Goal: Information Seeking & Learning: Learn about a topic

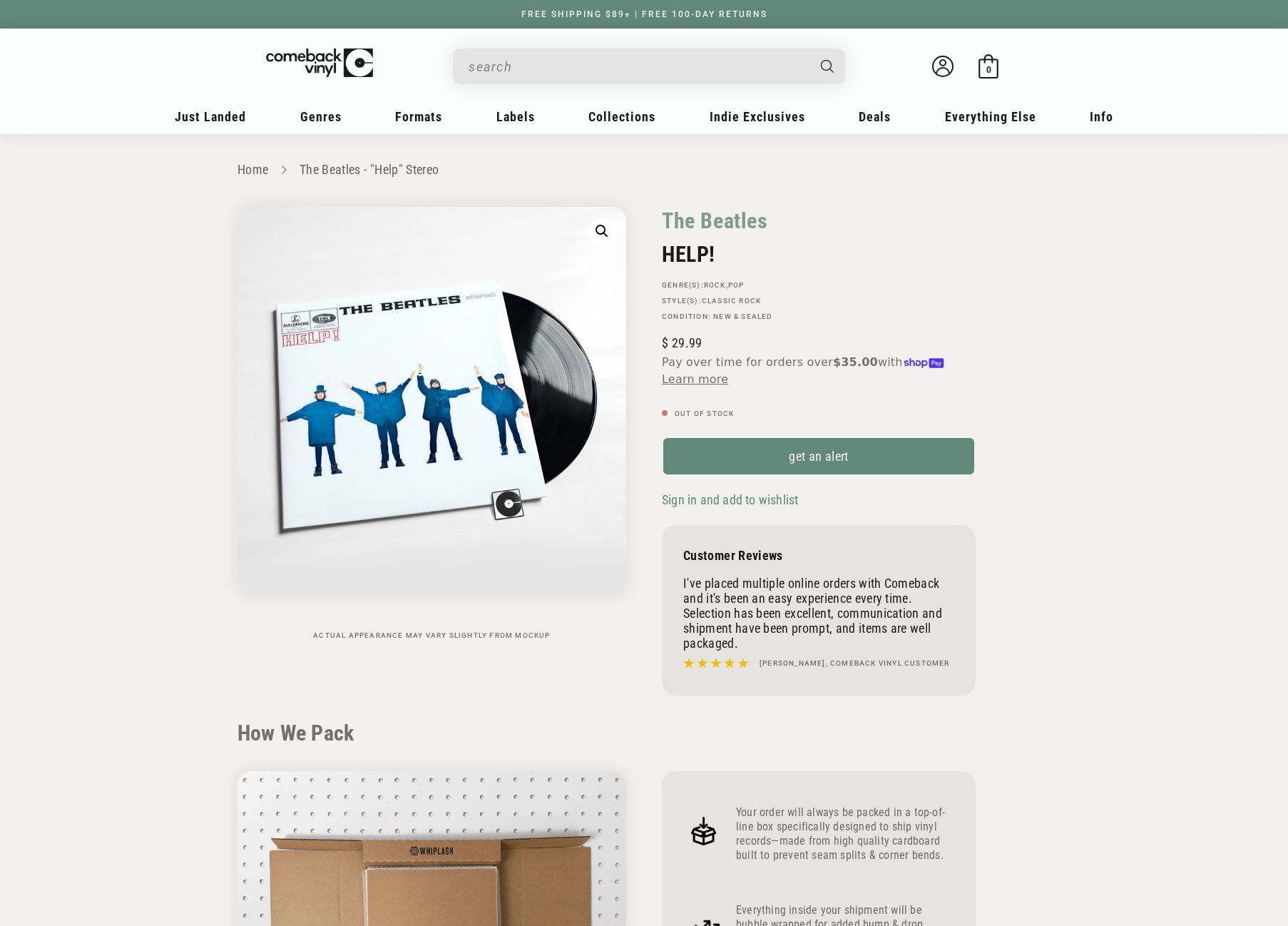
scroll to position [1356, 0]
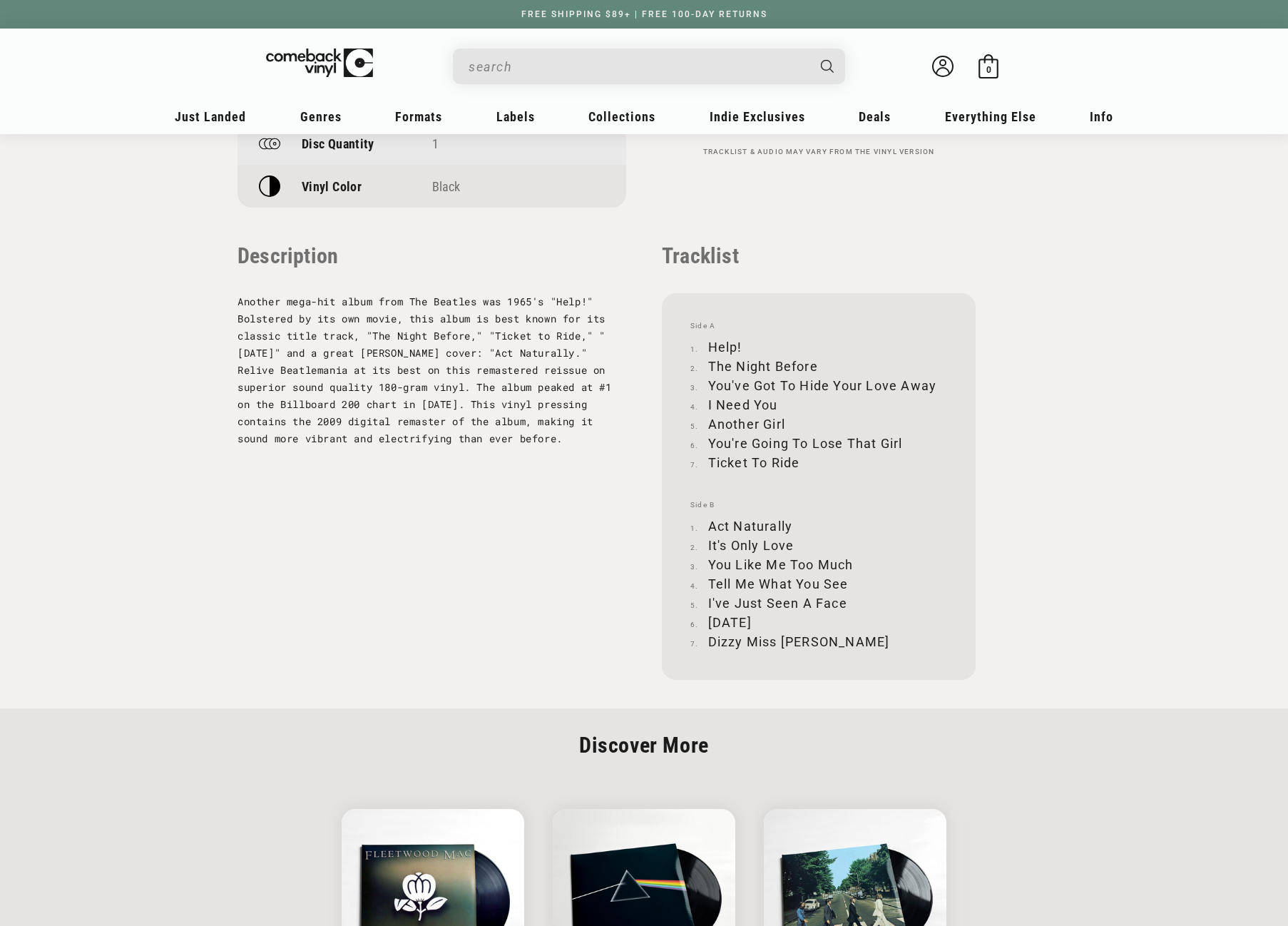
click at [564, 64] on input "When autocomplete results are available use up and down arrows to review and en…" at bounding box center [637, 66] width 338 height 29
paste input "888072054936"
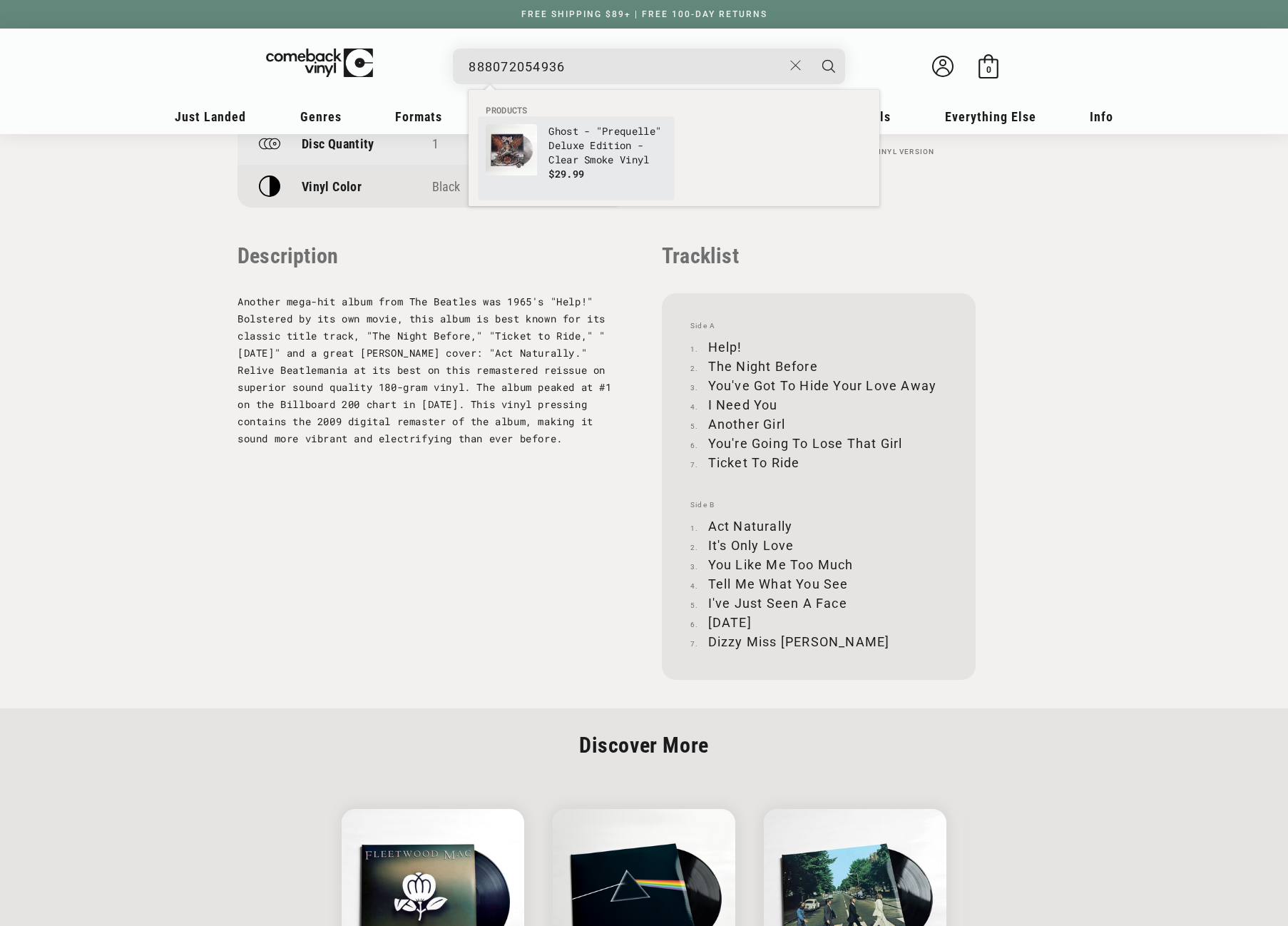
type input "888072054936"
click at [547, 143] on link "Ghost - "Prequelle" Deluxe Edition - Clear Smoke Vinyl $29.99" at bounding box center [576, 158] width 181 height 69
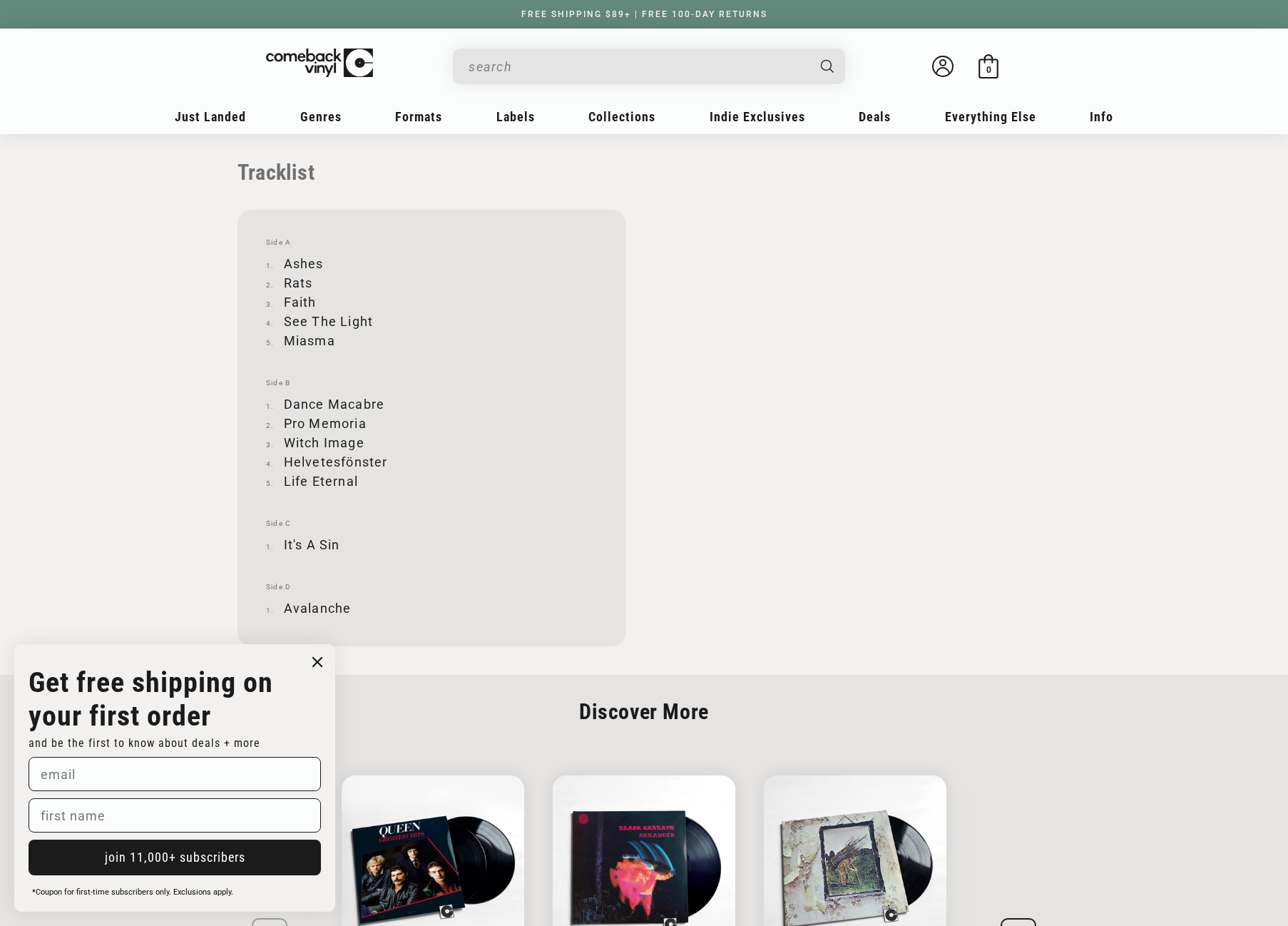
scroll to position [1427, 0]
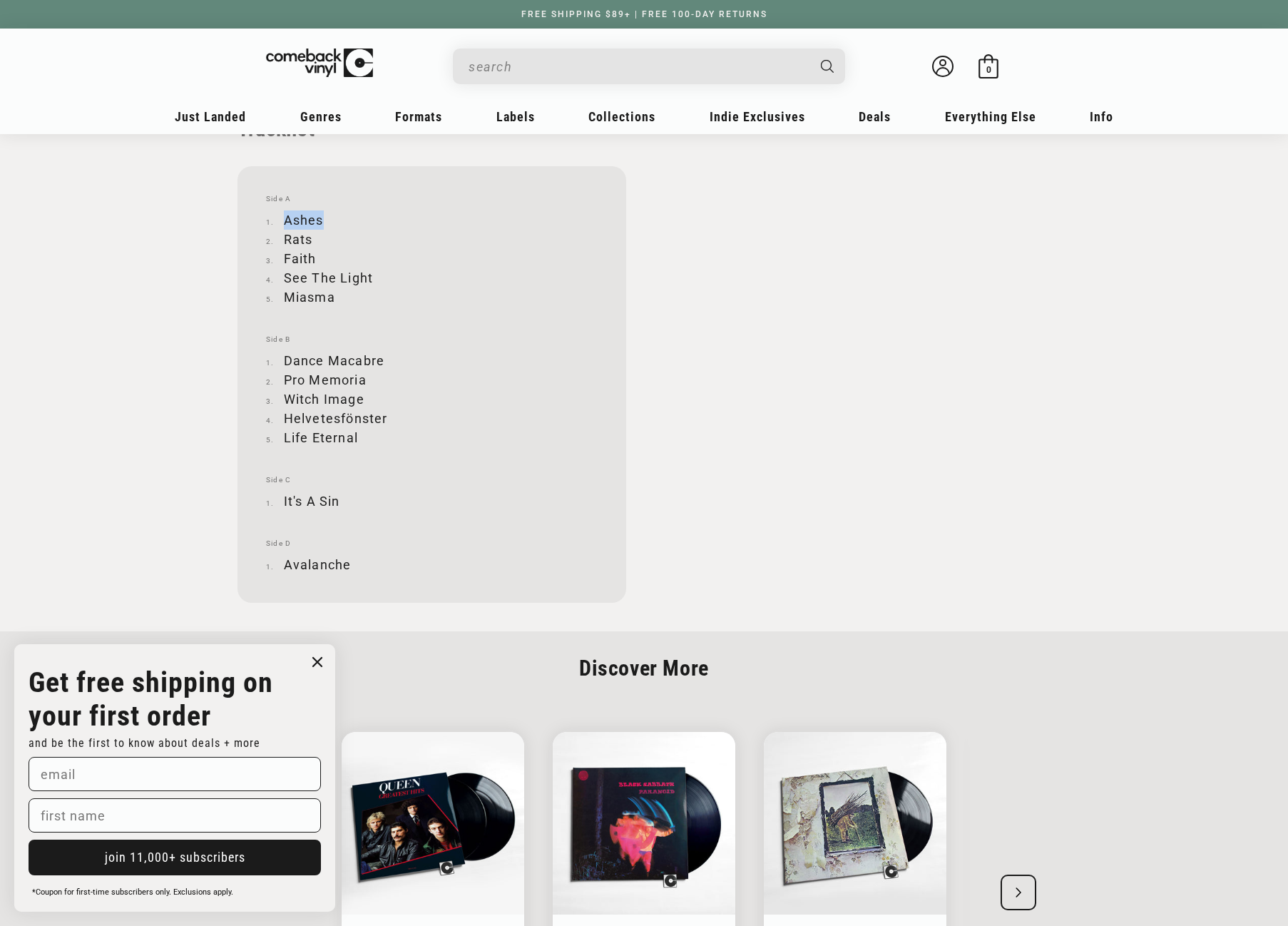
drag, startPoint x: 285, startPoint y: 219, endPoint x: 321, endPoint y: 219, distance: 36.0
click at [321, 219] on li "Ashes" at bounding box center [431, 220] width 331 height 19
copy li "Ashes"
drag, startPoint x: 284, startPoint y: 258, endPoint x: 315, endPoint y: 258, distance: 31.0
click at [315, 258] on li "Faith" at bounding box center [431, 258] width 331 height 19
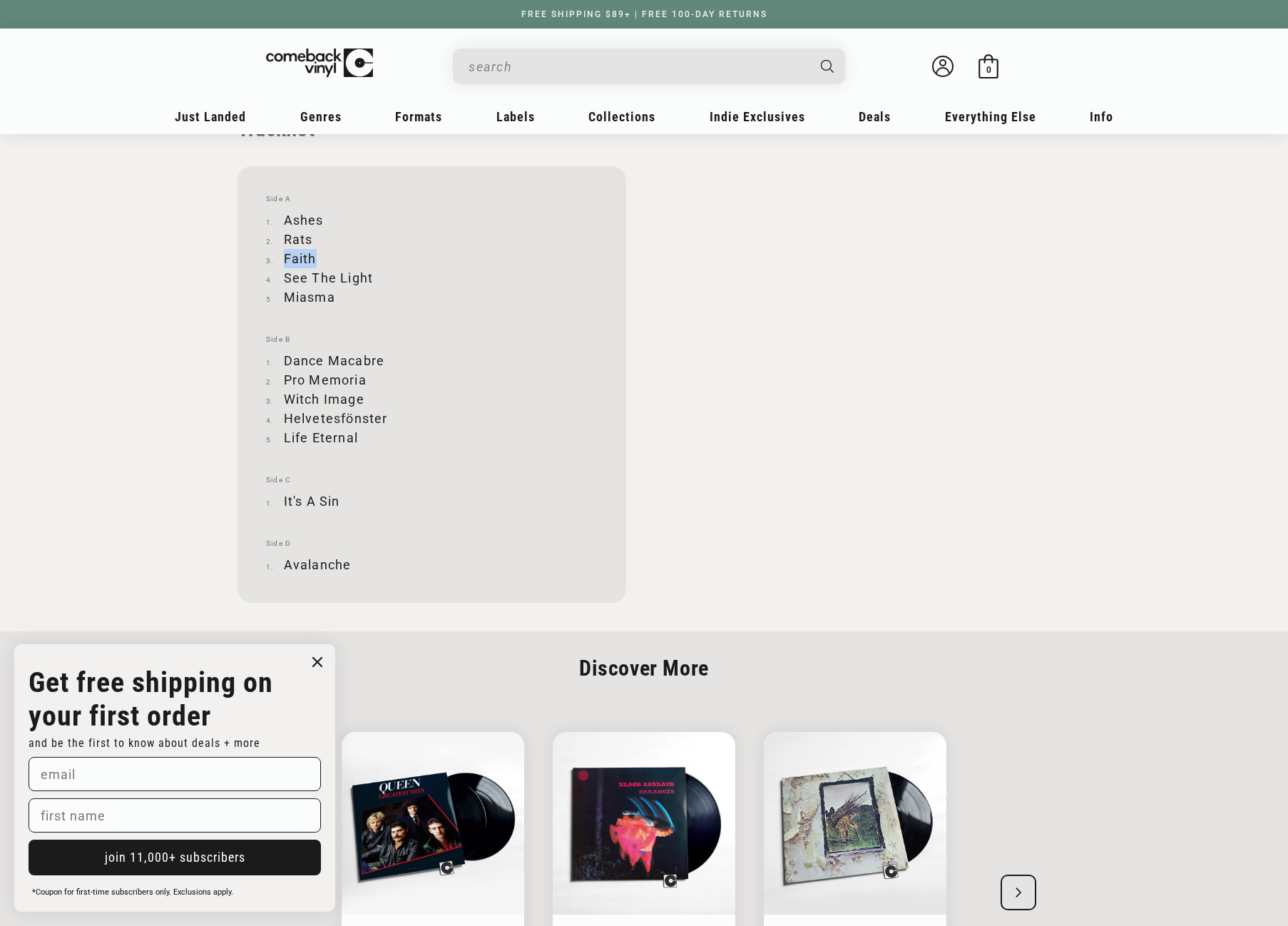
copy li "Faith"
drag, startPoint x: 285, startPoint y: 277, endPoint x: 375, endPoint y: 276, distance: 90.0
click at [375, 276] on li "See The Light" at bounding box center [431, 278] width 331 height 19
copy li "See The Light"
drag, startPoint x: 285, startPoint y: 293, endPoint x: 332, endPoint y: 290, distance: 47.1
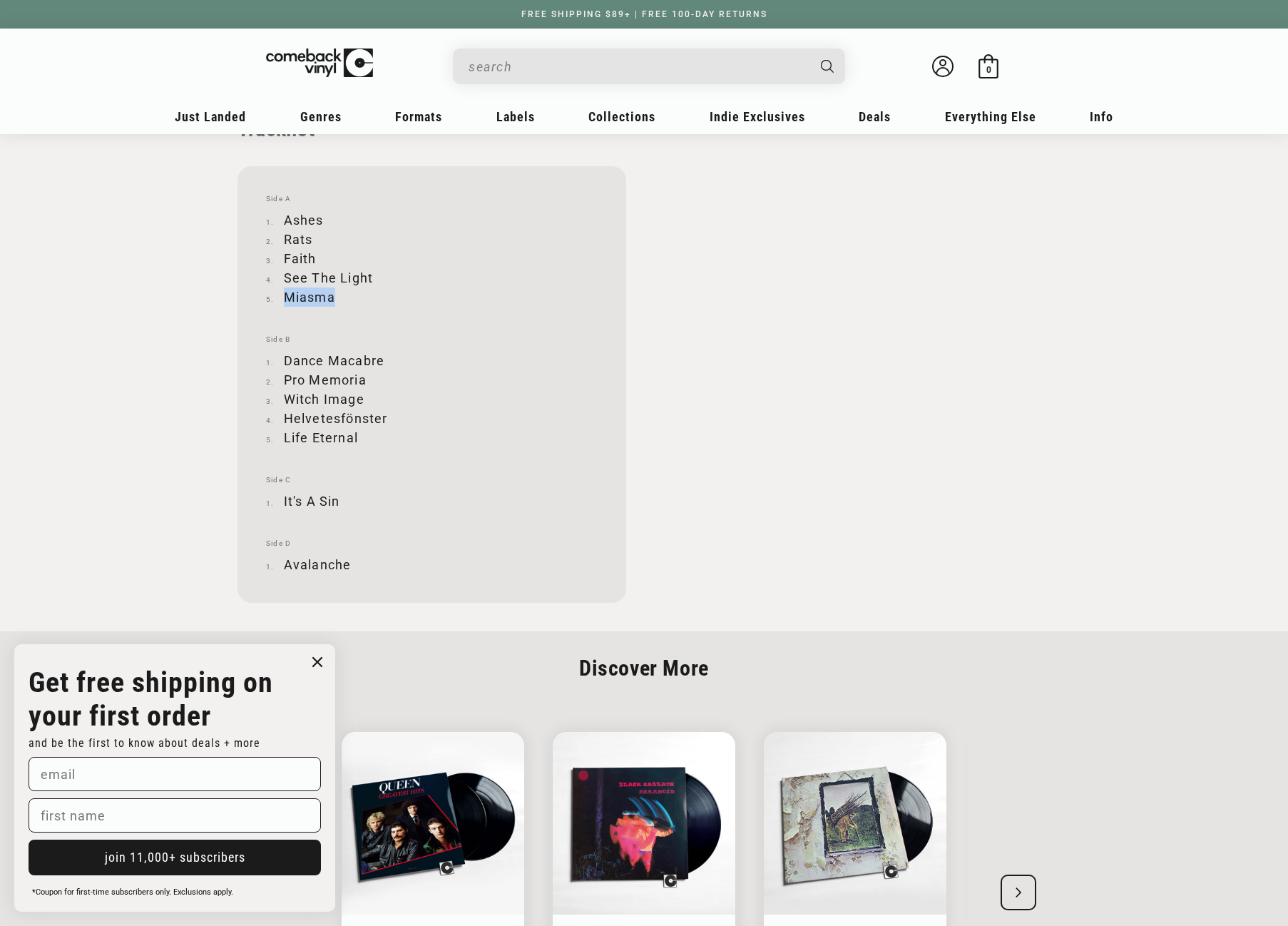
click at [332, 290] on li "Miasma" at bounding box center [431, 297] width 331 height 19
copy li "Miasma"
drag, startPoint x: 284, startPoint y: 359, endPoint x: 381, endPoint y: 360, distance: 97.0
click at [381, 360] on li "Dance Macabre" at bounding box center [431, 361] width 331 height 19
copy li "Dance Macabre"
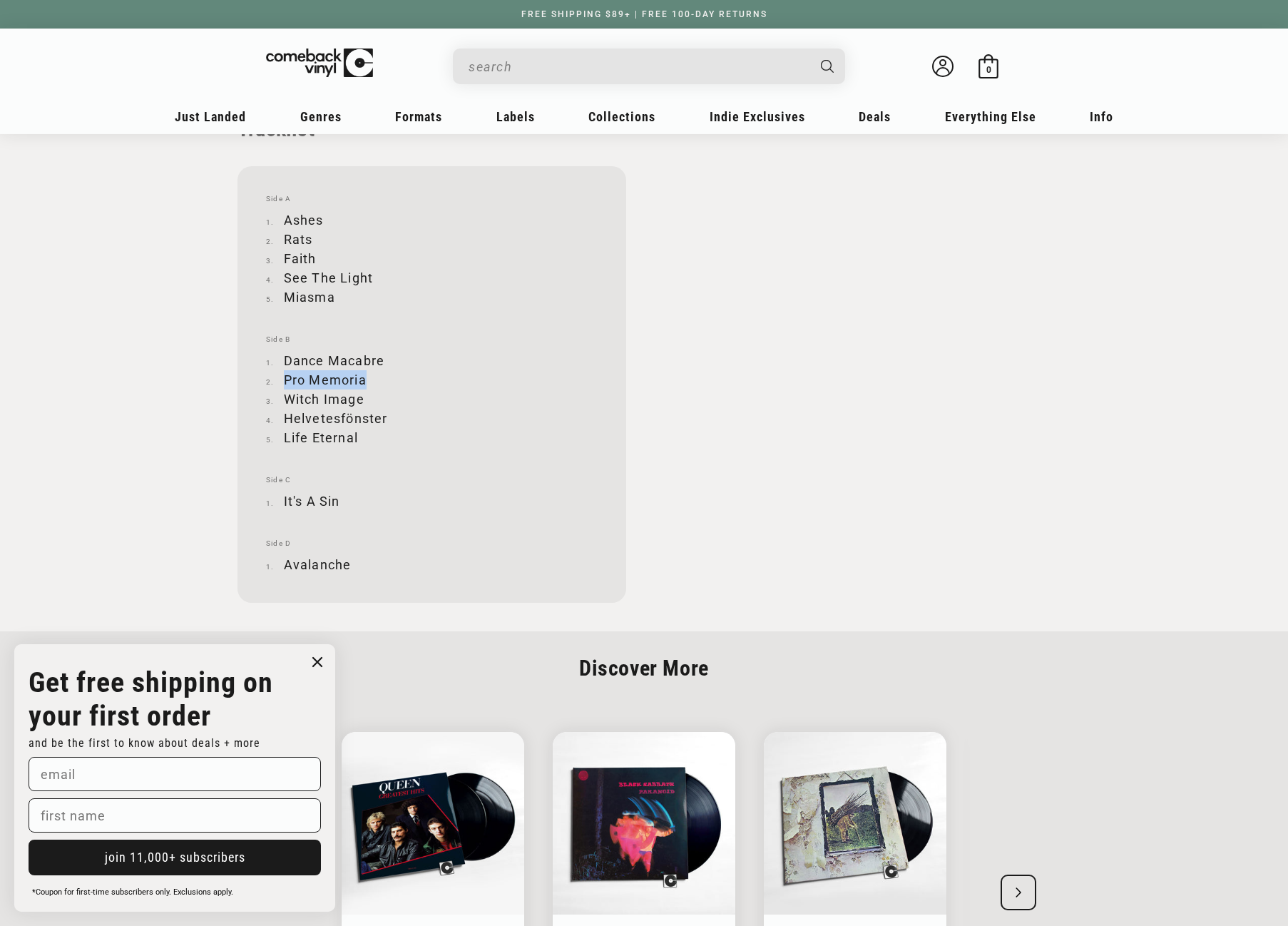
drag, startPoint x: 285, startPoint y: 379, endPoint x: 364, endPoint y: 376, distance: 79.1
click at [364, 376] on li "Pro Memoria" at bounding box center [431, 380] width 331 height 19
copy li "Pro Memoria"
drag, startPoint x: 285, startPoint y: 396, endPoint x: 362, endPoint y: 399, distance: 77.1
click at [362, 399] on li "Witch Image" at bounding box center [431, 399] width 331 height 19
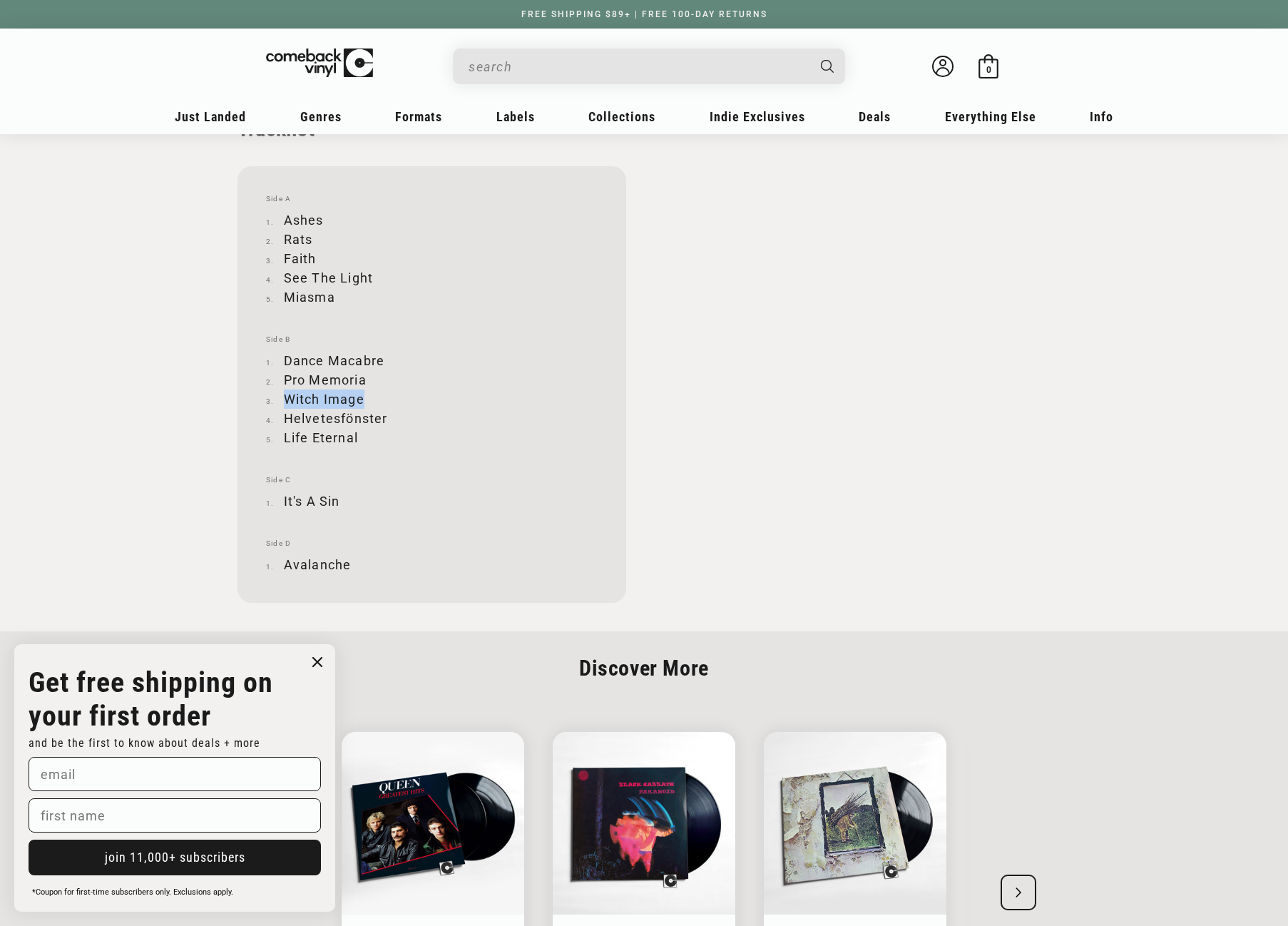
copy li "Witch Image"
drag, startPoint x: 285, startPoint y: 415, endPoint x: 385, endPoint y: 421, distance: 100.2
click at [385, 421] on li "Helvetesfönster" at bounding box center [431, 419] width 331 height 19
copy li "Helvetesfönster"
drag, startPoint x: 284, startPoint y: 438, endPoint x: 356, endPoint y: 430, distance: 72.4
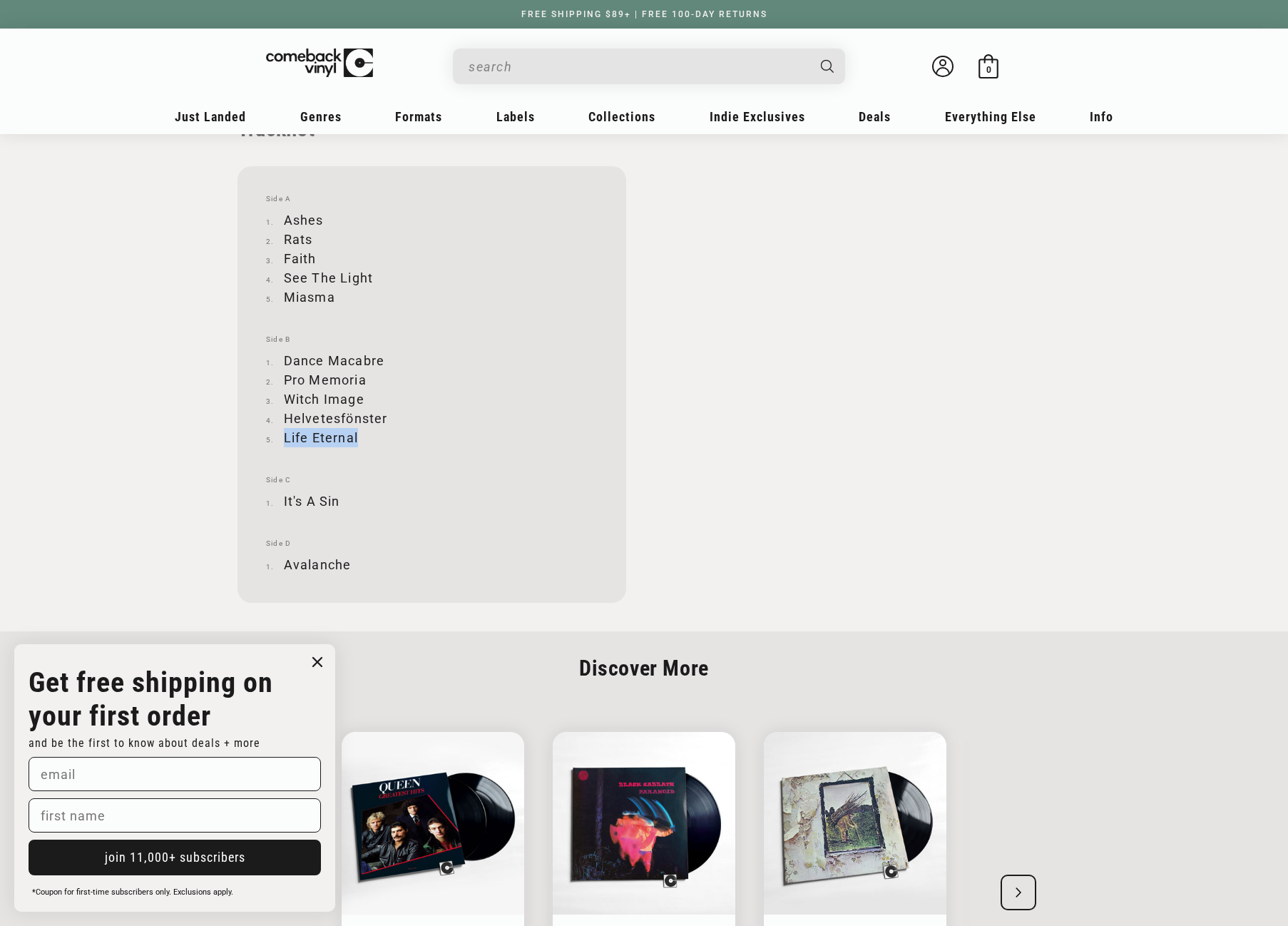
click at [356, 430] on li "Life Eternal" at bounding box center [431, 438] width 331 height 19
copy li "Life Eternal"
drag, startPoint x: 345, startPoint y: 500, endPoint x: 285, endPoint y: 503, distance: 60.1
click at [285, 503] on li "It's A Sin" at bounding box center [431, 501] width 331 height 19
copy li "It's A Sin"
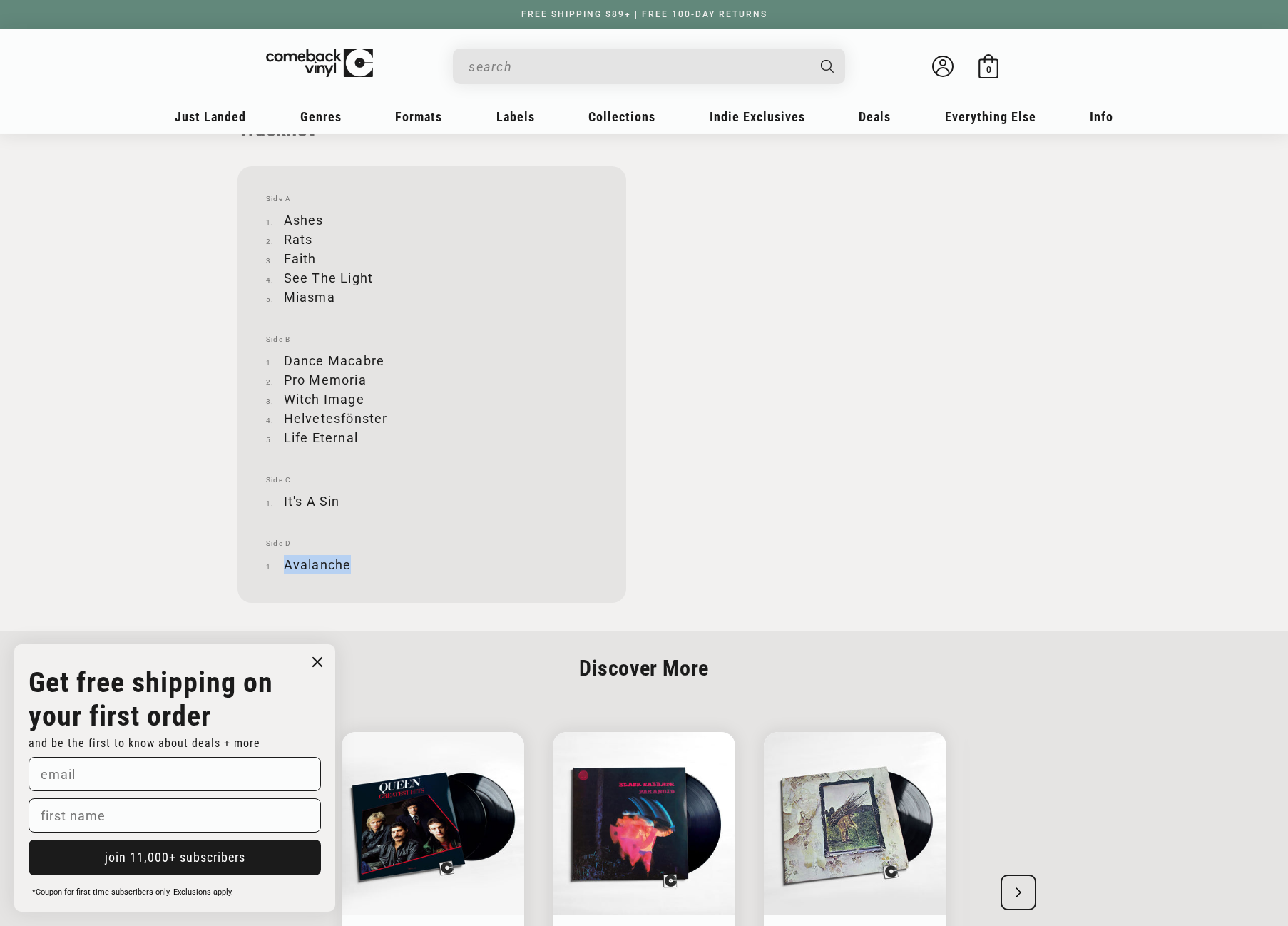
drag, startPoint x: 287, startPoint y: 564, endPoint x: 348, endPoint y: 561, distance: 61.1
click at [348, 561] on li "Avalanche" at bounding box center [431, 565] width 331 height 19
